Goal: Unclear

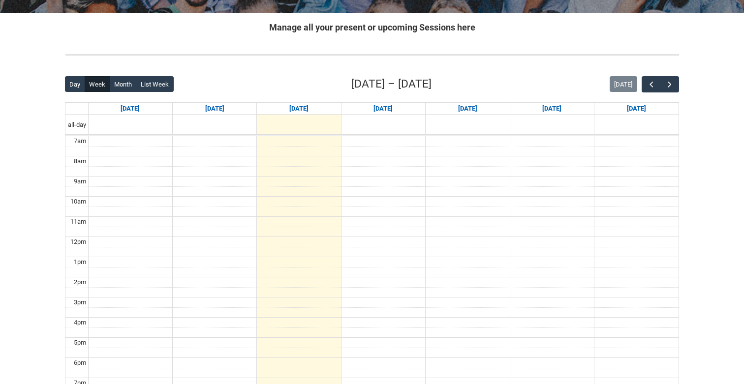
scroll to position [206, 0]
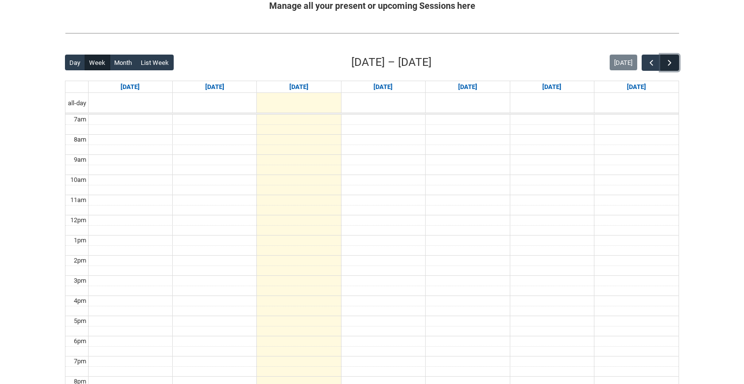
click at [671, 61] on span "button" at bounding box center [670, 63] width 10 height 10
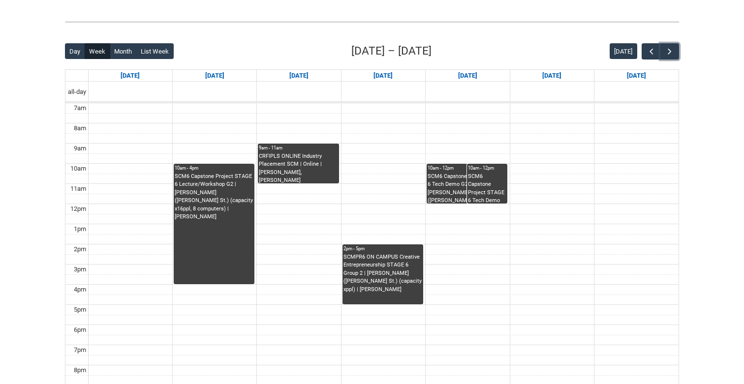
scroll to position [218, 0]
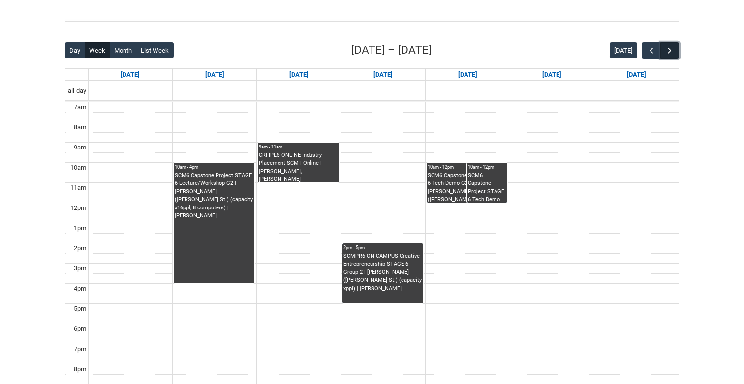
click at [665, 50] on span "button" at bounding box center [670, 51] width 10 height 10
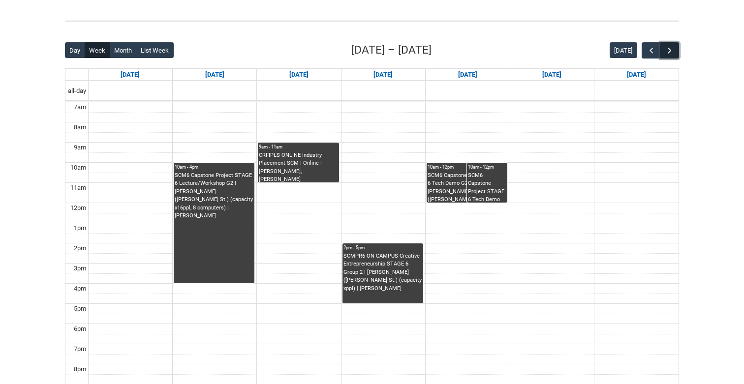
click at [665, 50] on span "button" at bounding box center [670, 51] width 10 height 10
click at [646, 50] on button "button" at bounding box center [651, 50] width 19 height 16
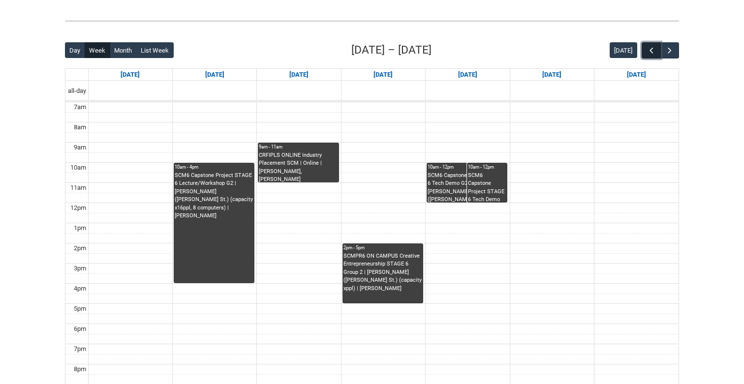
click at [646, 50] on button "button" at bounding box center [651, 50] width 19 height 16
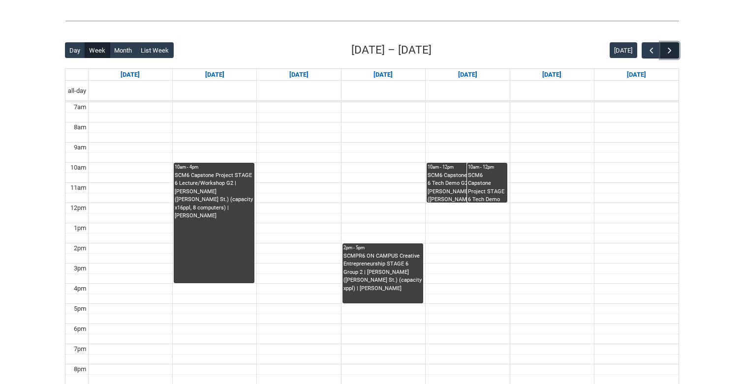
click at [667, 51] on span "button" at bounding box center [670, 51] width 10 height 10
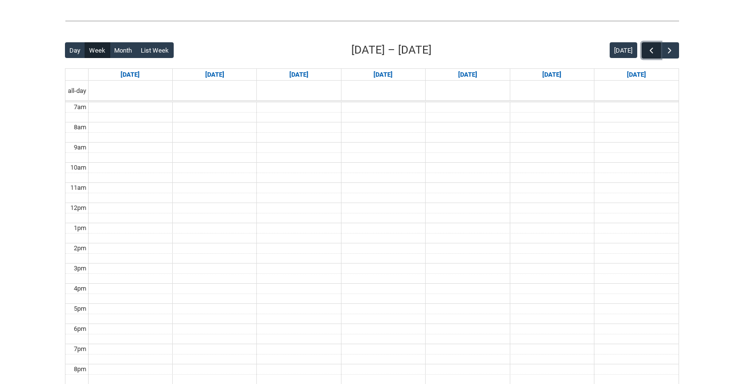
click at [651, 51] on span "button" at bounding box center [652, 51] width 10 height 10
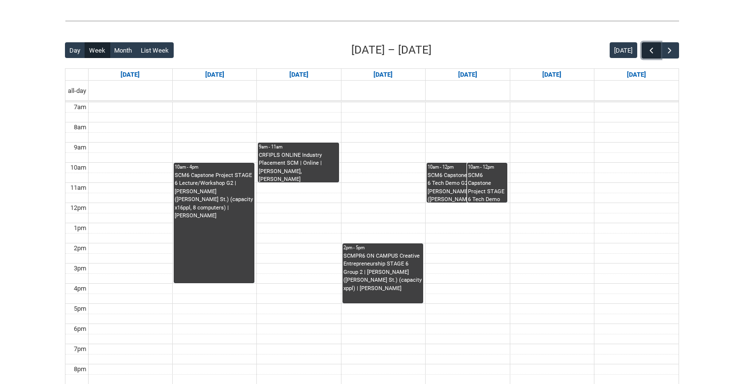
click at [645, 49] on button "button" at bounding box center [651, 50] width 19 height 16
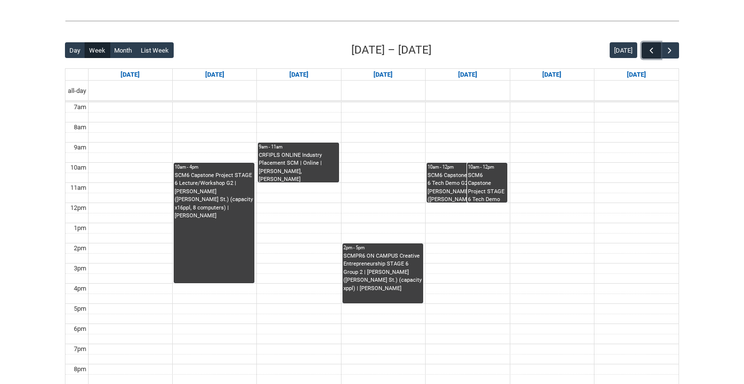
click at [645, 49] on button "button" at bounding box center [651, 50] width 19 height 16
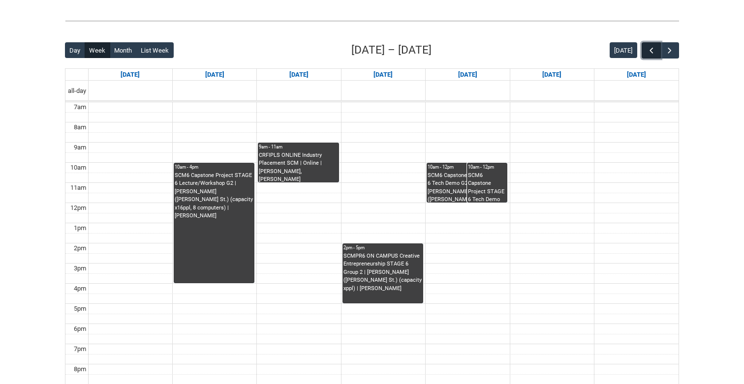
click at [645, 49] on button "button" at bounding box center [651, 50] width 19 height 16
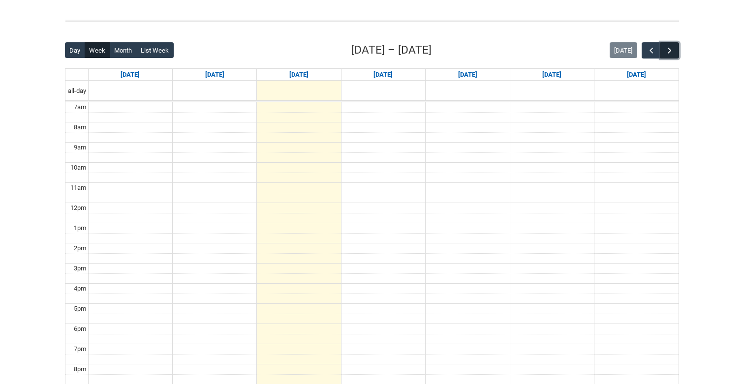
click at [668, 49] on span "button" at bounding box center [670, 51] width 10 height 10
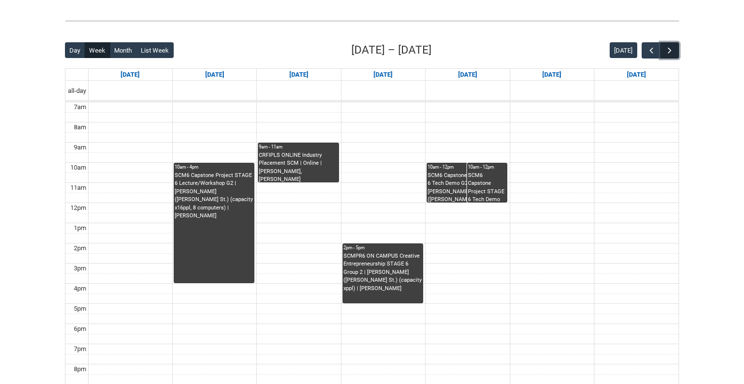
click at [668, 49] on span "button" at bounding box center [670, 51] width 10 height 10
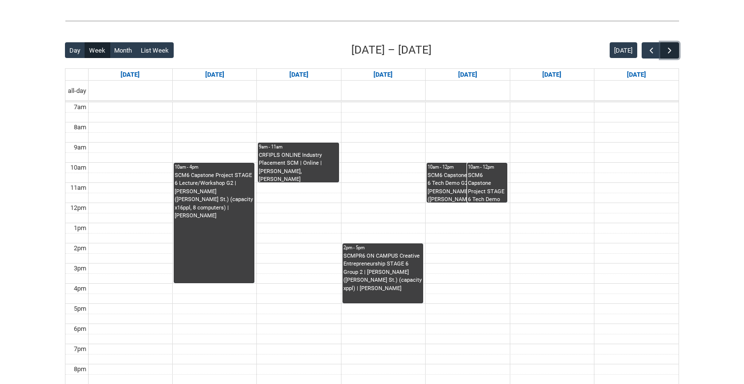
click at [668, 49] on span "button" at bounding box center [670, 51] width 10 height 10
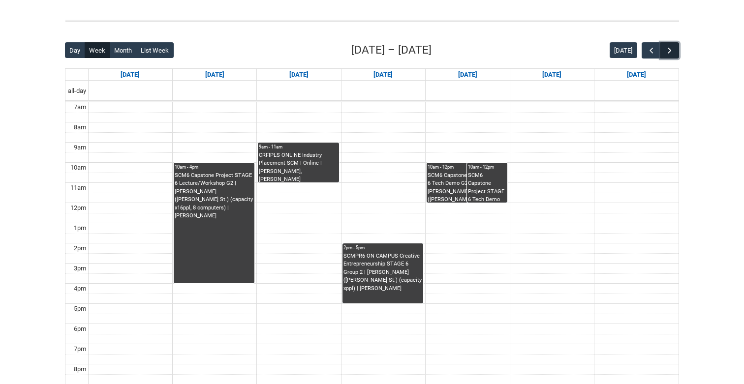
click at [668, 49] on span "button" at bounding box center [670, 51] width 10 height 10
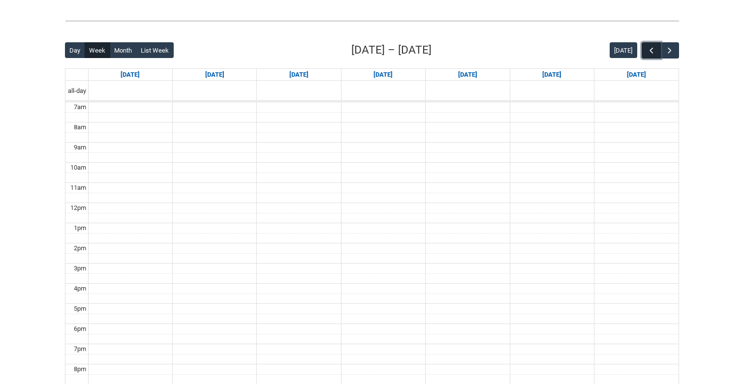
click at [651, 48] on span "button" at bounding box center [652, 51] width 10 height 10
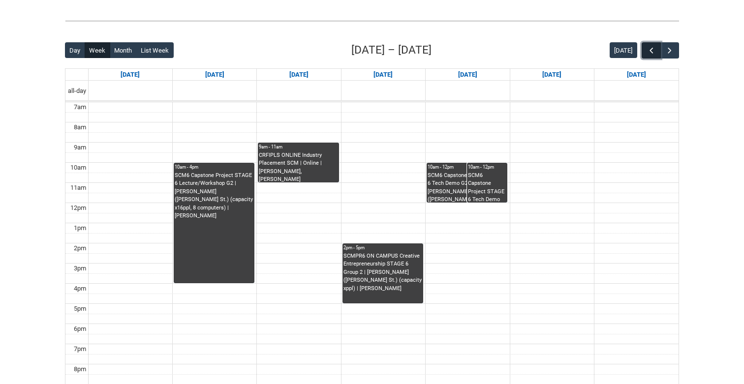
click at [654, 49] on span "button" at bounding box center [652, 51] width 10 height 10
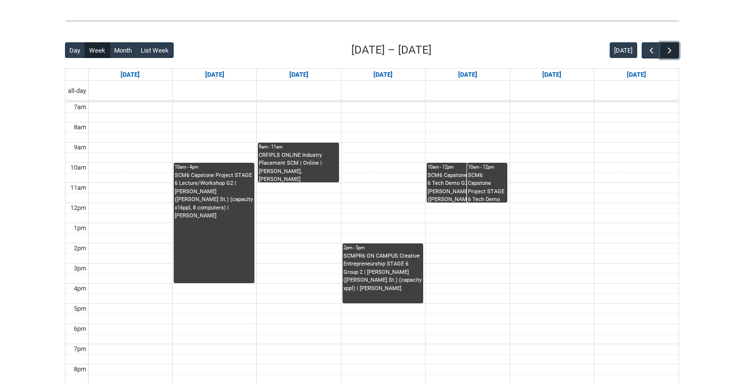
click at [671, 50] on span "button" at bounding box center [670, 51] width 10 height 10
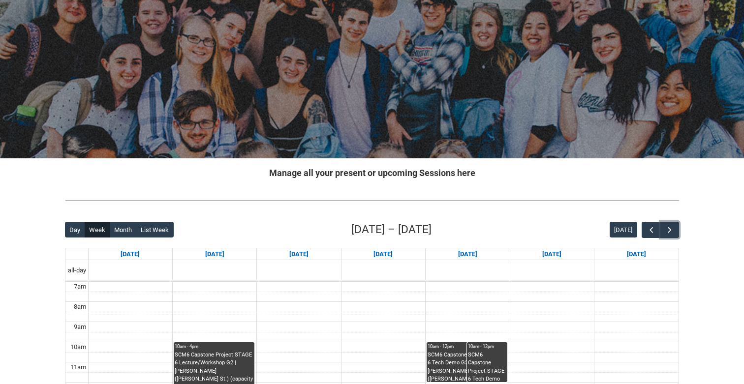
scroll to position [0, 0]
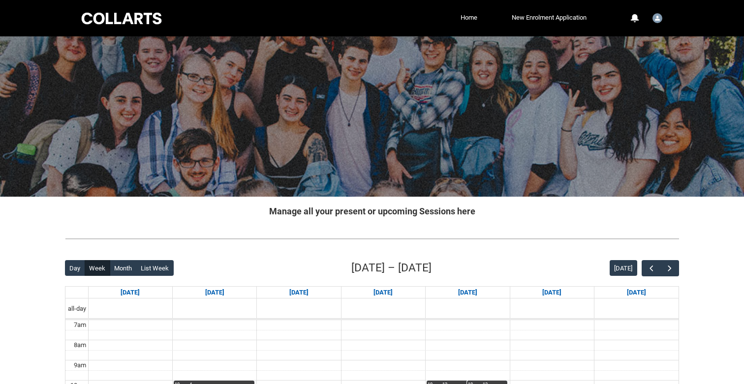
click at [116, 15] on div at bounding box center [122, 18] width 84 height 15
